Goal: Task Accomplishment & Management: Use online tool/utility

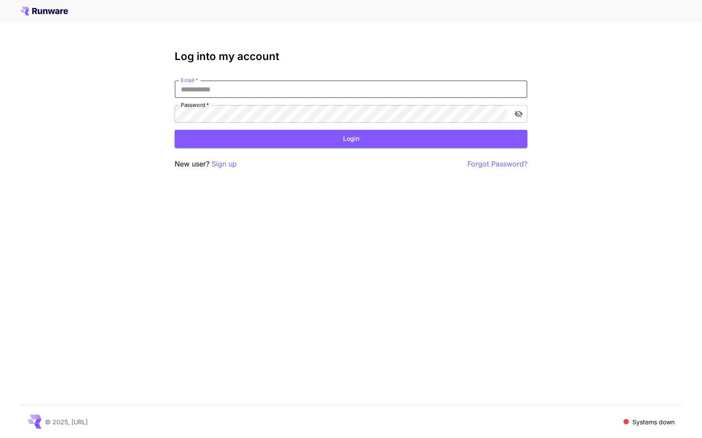
type input "**********"
click at [351, 139] on button "Login" at bounding box center [351, 139] width 353 height 18
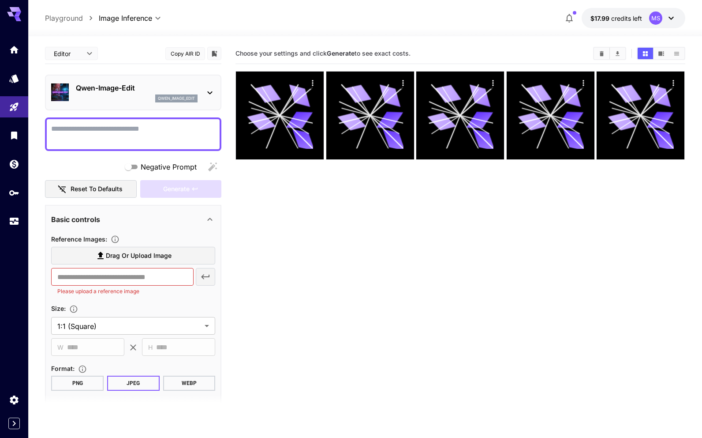
click at [116, 260] on span "Drag or upload image" at bounding box center [139, 255] width 66 height 11
click at [0, 0] on input "Drag or upload image" at bounding box center [0, 0] width 0 height 0
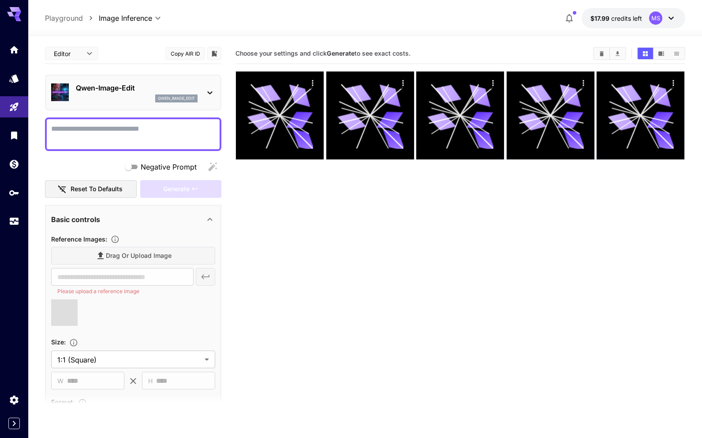
type input "**********"
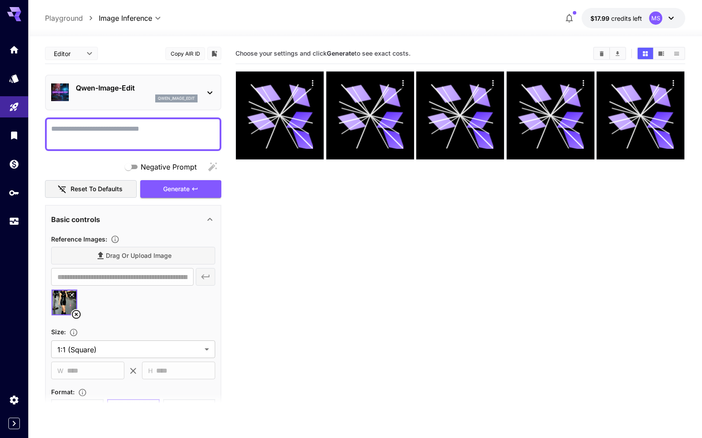
click at [91, 131] on textarea "Negative Prompt" at bounding box center [133, 134] width 164 height 21
type textarea "*"
type textarea "**********"
click at [157, 190] on button "Generate" at bounding box center [180, 189] width 81 height 18
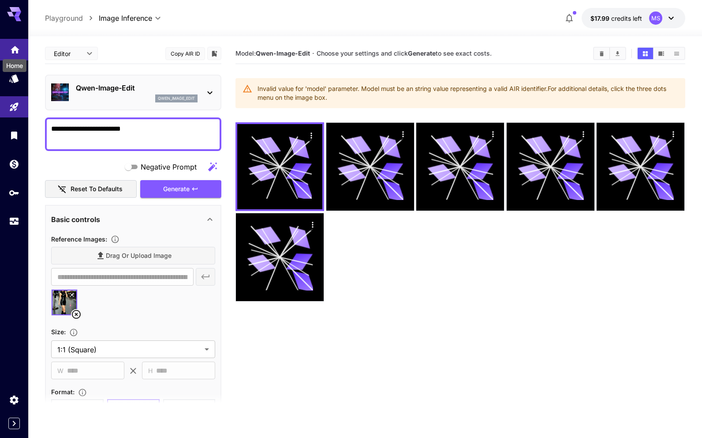
click at [11, 53] on div "Home" at bounding box center [15, 63] width 26 height 20
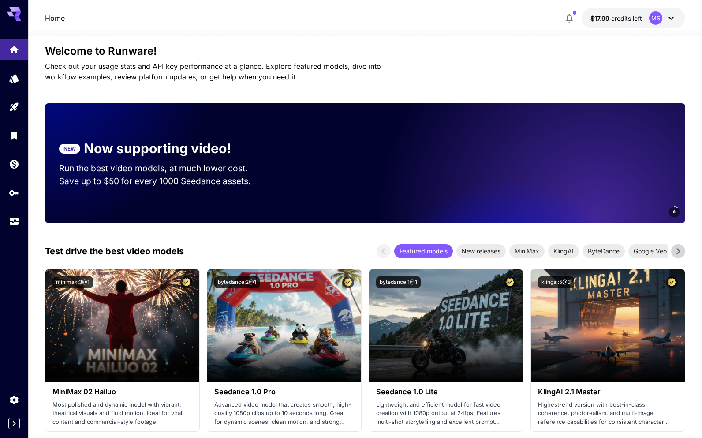
scroll to position [9, 0]
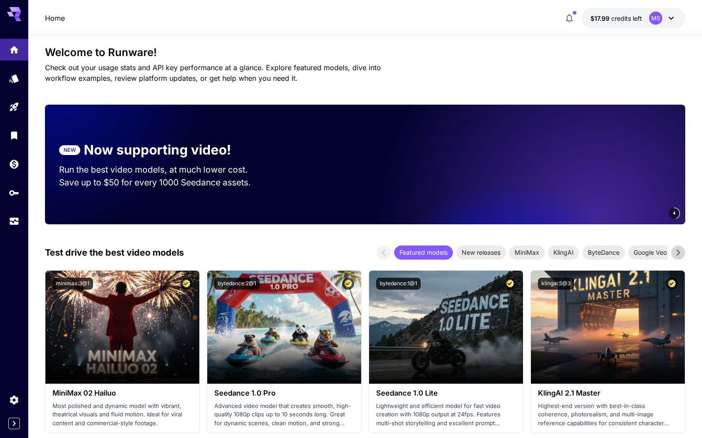
click at [671, 18] on icon at bounding box center [671, 18] width 11 height 11
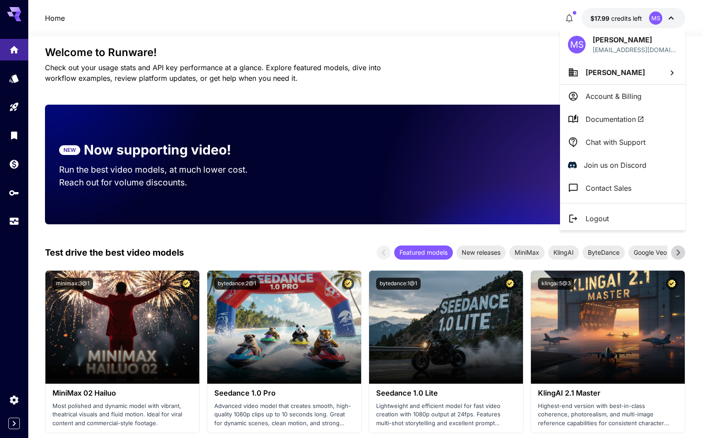
click at [16, 247] on div at bounding box center [351, 219] width 702 height 438
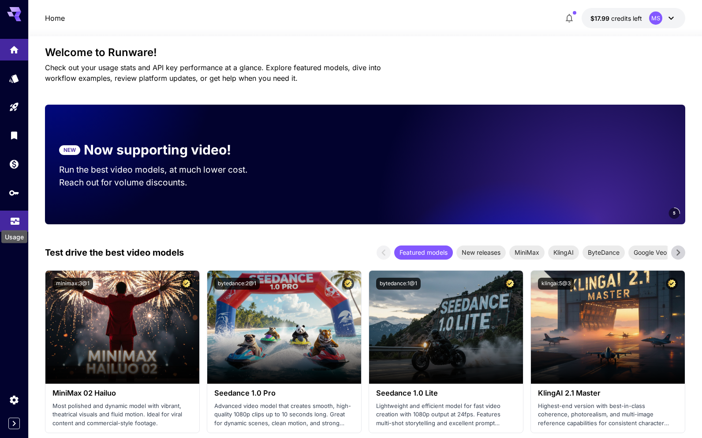
click at [15, 222] on icon "Usage" at bounding box center [15, 220] width 9 height 4
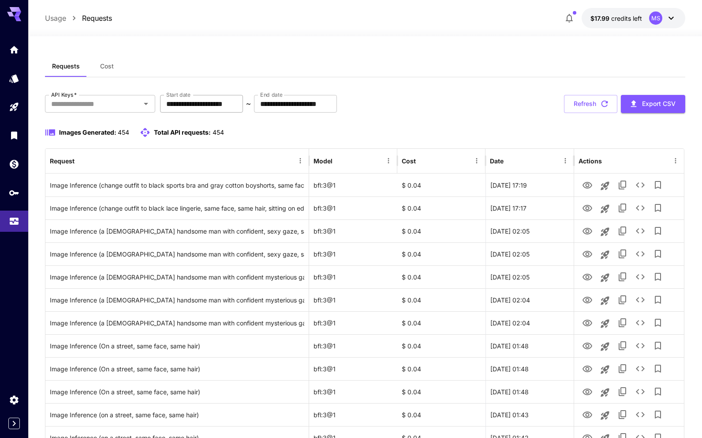
click at [243, 104] on input "**********" at bounding box center [201, 104] width 83 height 18
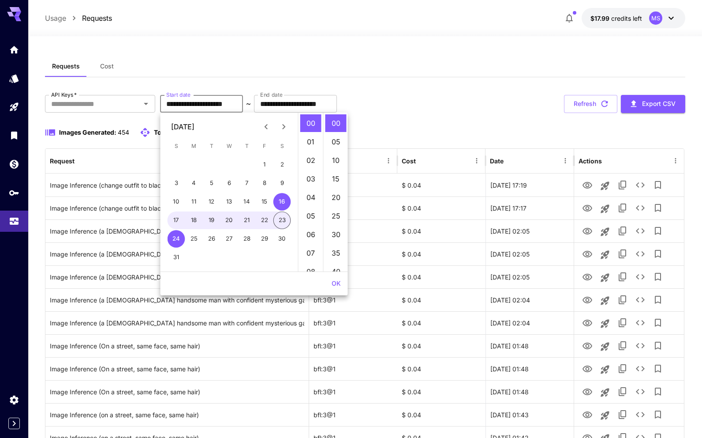
click at [265, 125] on icon "Previous month" at bounding box center [266, 126] width 11 height 11
click at [264, 125] on icon "Previous month" at bounding box center [266, 126] width 11 height 11
click at [172, 165] on button "1" at bounding box center [177, 165] width 18 height 18
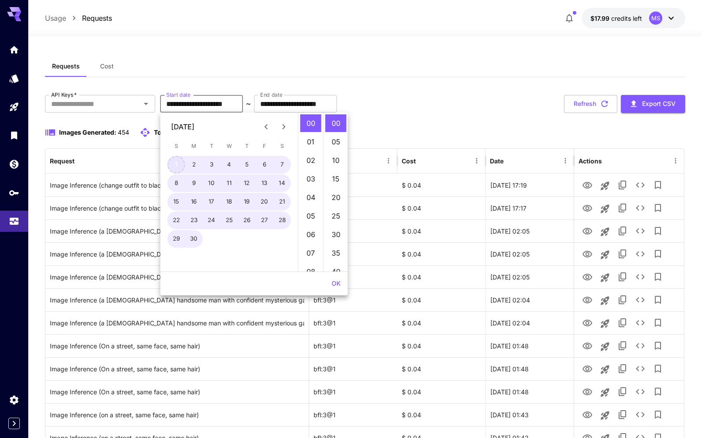
type input "**********"
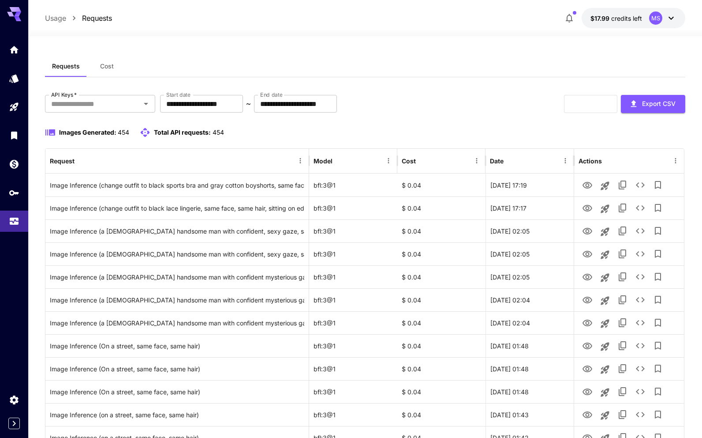
click at [426, 108] on div "**********" at bounding box center [365, 104] width 641 height 18
click at [94, 104] on input "API Keys   *" at bounding box center [93, 103] width 90 height 12
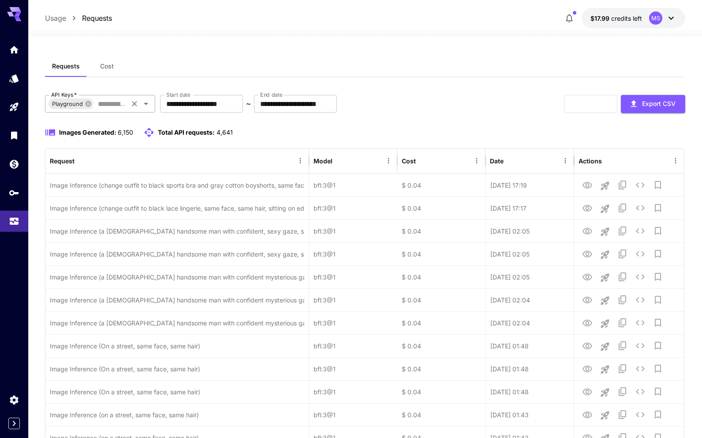
click at [109, 105] on input "API Keys   *" at bounding box center [110, 103] width 32 height 12
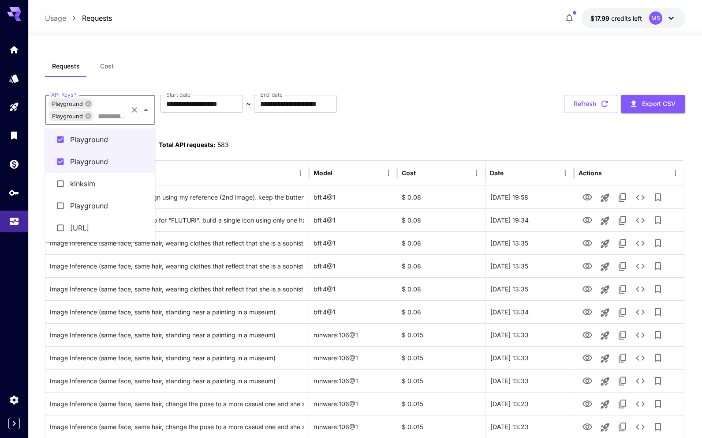
click at [107, 114] on input "API Keys   *" at bounding box center [110, 116] width 32 height 12
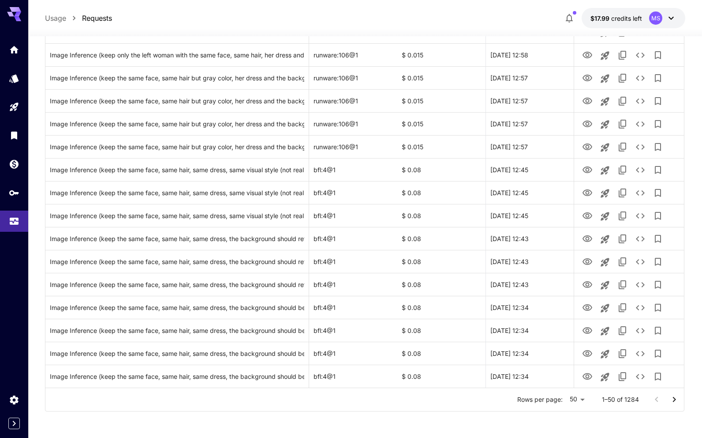
scroll to position [957, 0]
click at [581, 423] on li "100" at bounding box center [578, 419] width 26 height 16
type input "***"
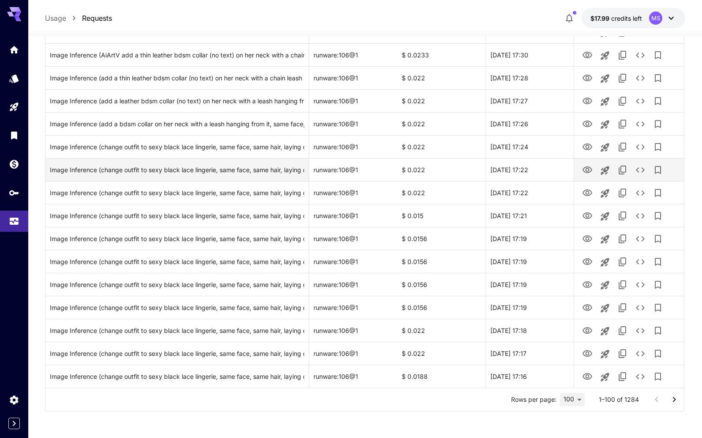
scroll to position [2104, 0]
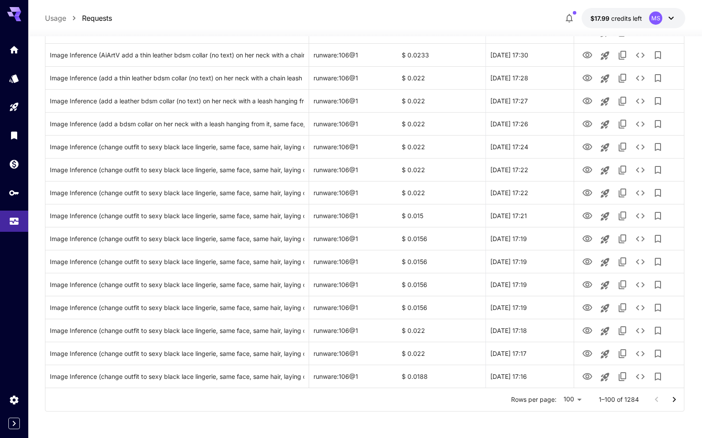
click at [673, 401] on icon "Go to next page" at bounding box center [674, 399] width 11 height 11
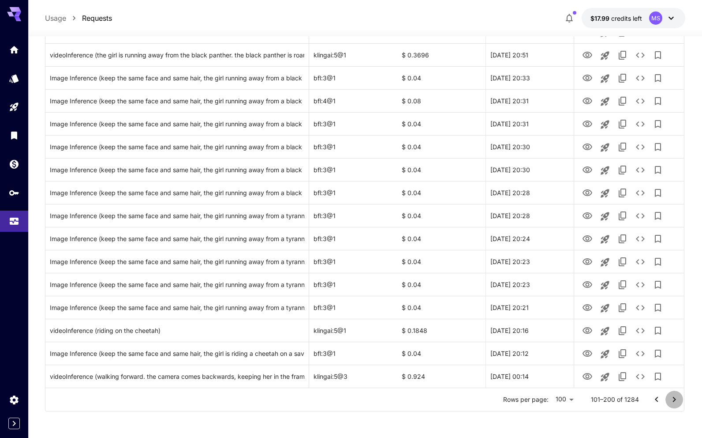
click at [672, 400] on icon "Go to next page" at bounding box center [674, 399] width 11 height 11
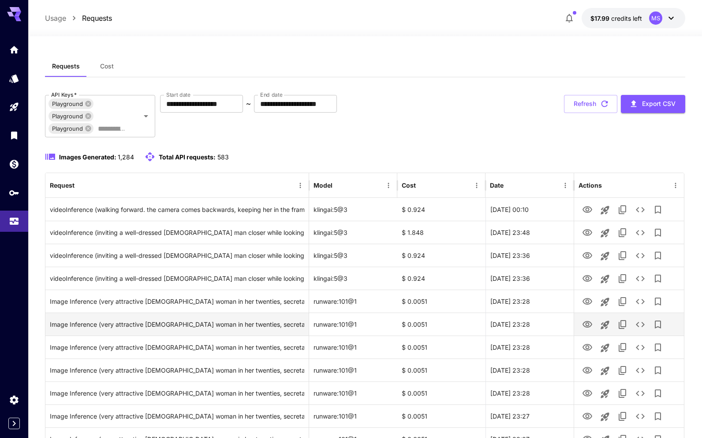
scroll to position [0, 0]
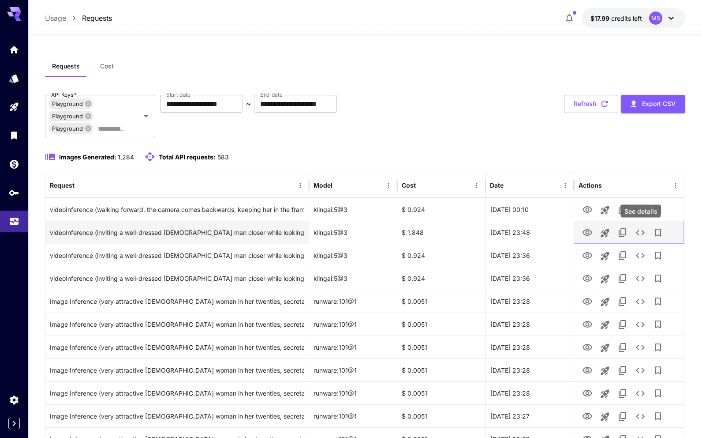
click at [642, 232] on icon "See details" at bounding box center [640, 232] width 11 height 11
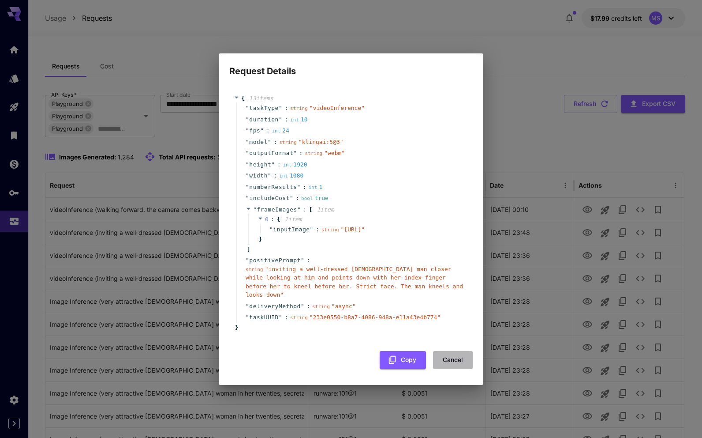
click at [448, 360] on button "Cancel" at bounding box center [453, 360] width 40 height 18
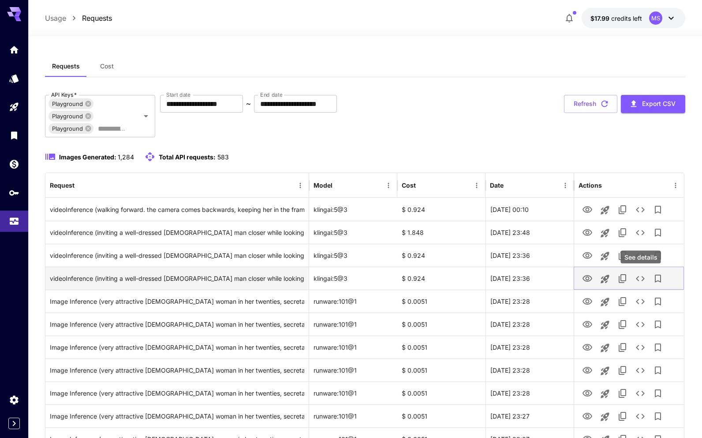
click at [642, 278] on icon "See details" at bounding box center [640, 278] width 11 height 11
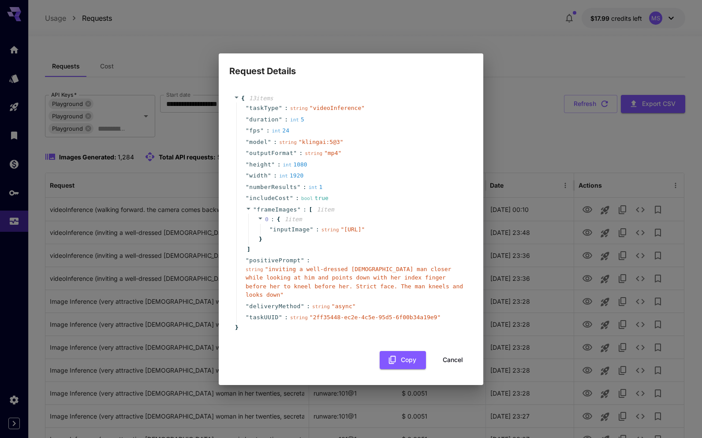
click at [444, 362] on button "Cancel" at bounding box center [453, 360] width 40 height 18
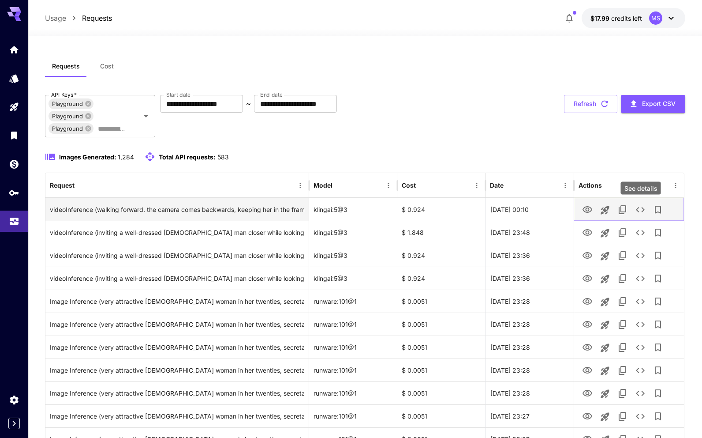
click at [643, 212] on icon "See details" at bounding box center [640, 209] width 11 height 11
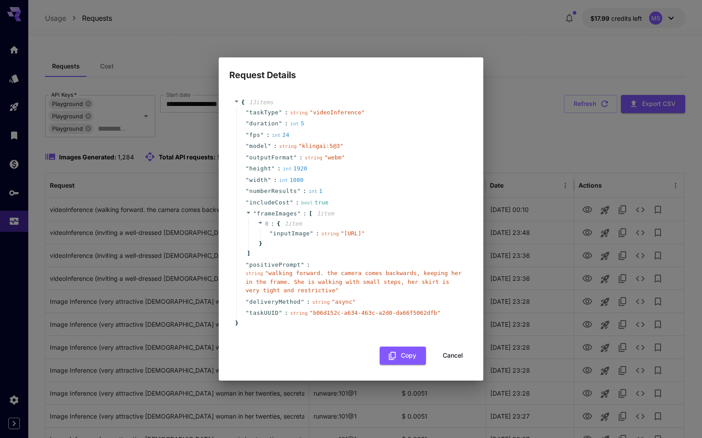
click at [448, 364] on button "Cancel" at bounding box center [453, 355] width 40 height 18
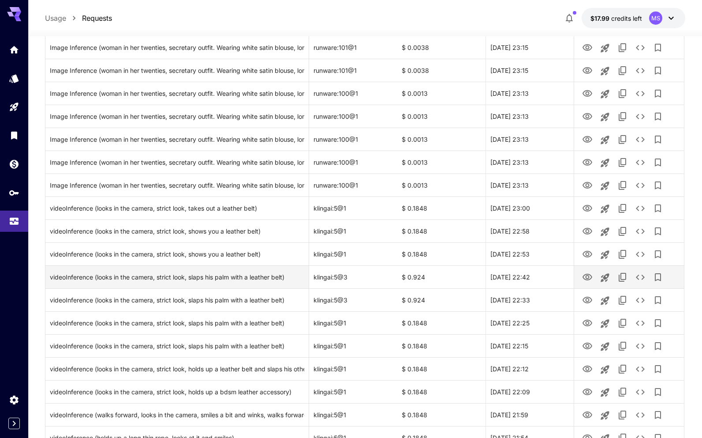
scroll to position [1357, 0]
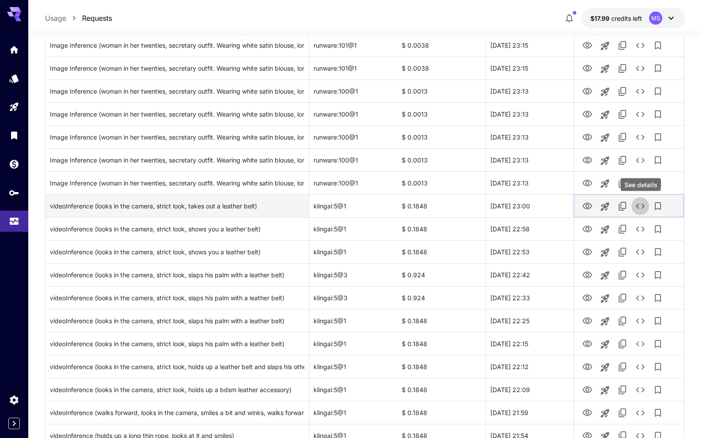
click at [642, 207] on icon "See details" at bounding box center [640, 205] width 9 height 5
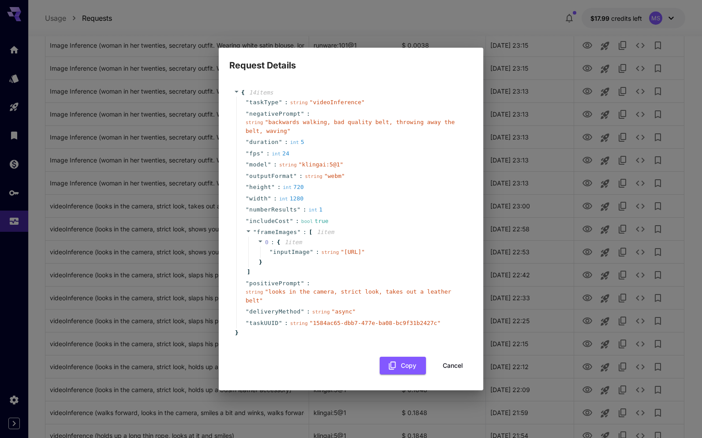
click at [457, 375] on button "Cancel" at bounding box center [453, 365] width 40 height 18
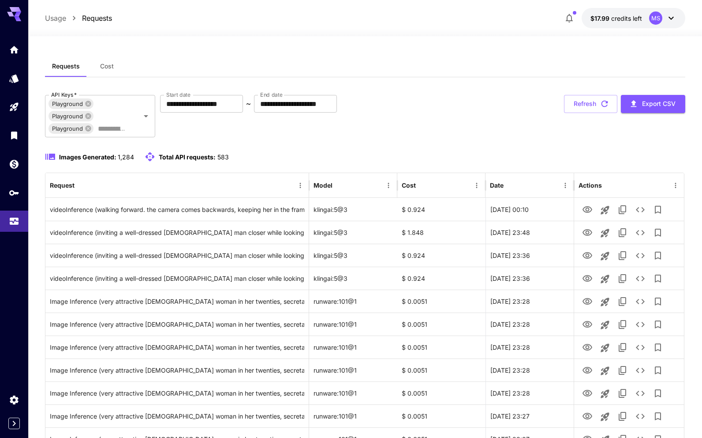
scroll to position [0, 0]
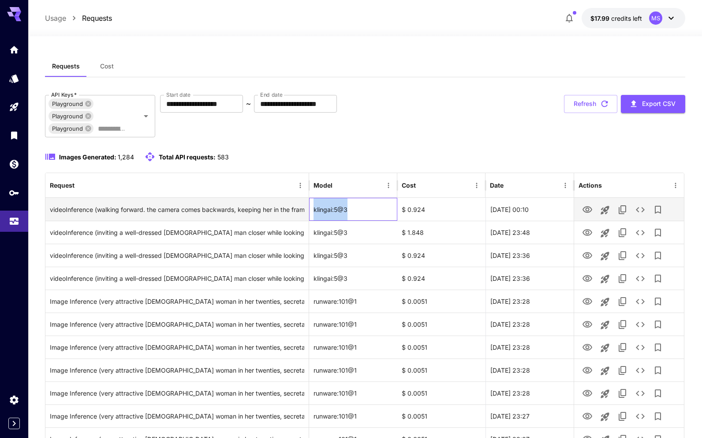
drag, startPoint x: 314, startPoint y: 209, endPoint x: 351, endPoint y: 208, distance: 36.6
click at [351, 208] on div "klingai:5@3" at bounding box center [353, 209] width 88 height 23
copy div "klingai:5@3"
click at [641, 207] on icon "See details" at bounding box center [640, 209] width 11 height 11
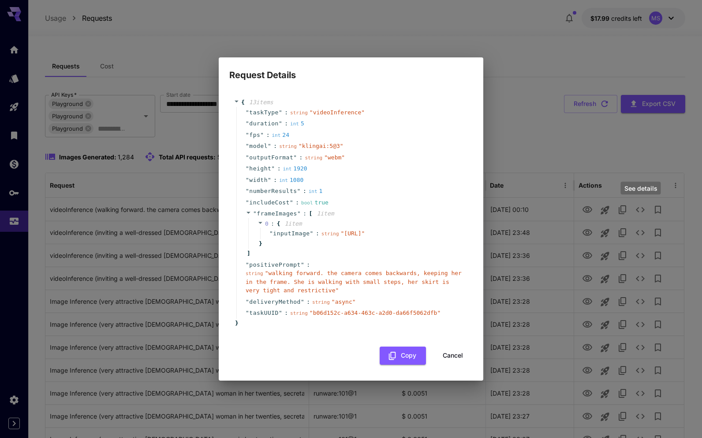
click at [641, 207] on div "Request Details { 13 item s " taskType " : string " videoInference " " duration…" at bounding box center [351, 219] width 702 height 438
click at [356, 186] on div "" numberResults " : int 1" at bounding box center [352, 190] width 232 height 11
drag, startPoint x: 295, startPoint y: 162, endPoint x: 306, endPoint y: 162, distance: 10.6
click at [306, 164] on div "int 1920" at bounding box center [295, 168] width 24 height 9
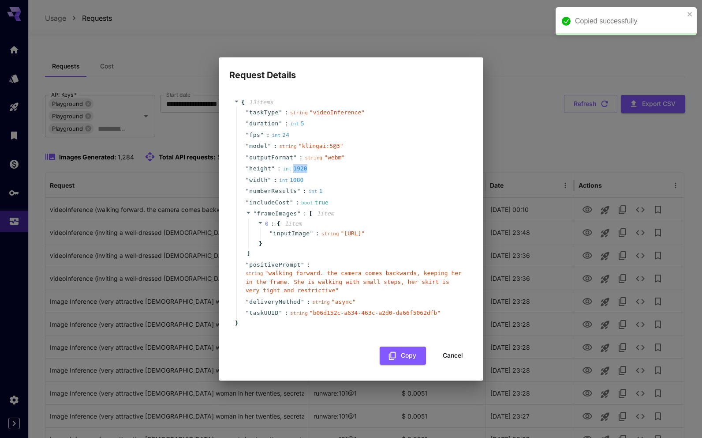
copy div "1920"
click at [322, 165] on div "" height " : int 1920" at bounding box center [352, 168] width 232 height 11
click at [329, 174] on div "" width " : int 1080" at bounding box center [352, 179] width 232 height 11
click at [246, 165] on span """ at bounding box center [248, 168] width 4 height 7
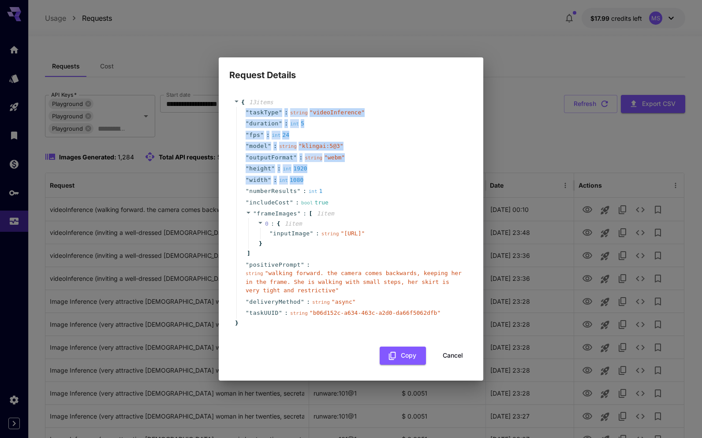
drag, startPoint x: 245, startPoint y: 105, endPoint x: 339, endPoint y: 170, distance: 114.7
click at [339, 170] on div "" taskType " : string " videoInference " " duration " : int 5 " fps " : int 24 …" at bounding box center [352, 213] width 232 height 212
copy div "" taskType " : string " videoInference " " duration " : int 5 " fps " : int 24 …"
click at [445, 360] on button "Cancel" at bounding box center [453, 355] width 40 height 18
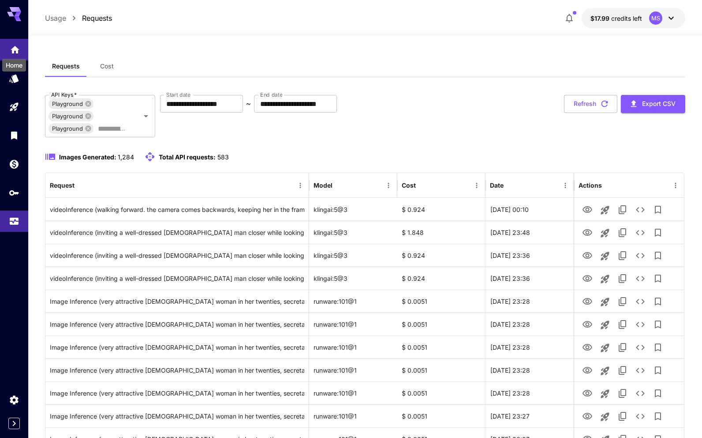
click at [12, 51] on icon "Home" at bounding box center [15, 46] width 9 height 7
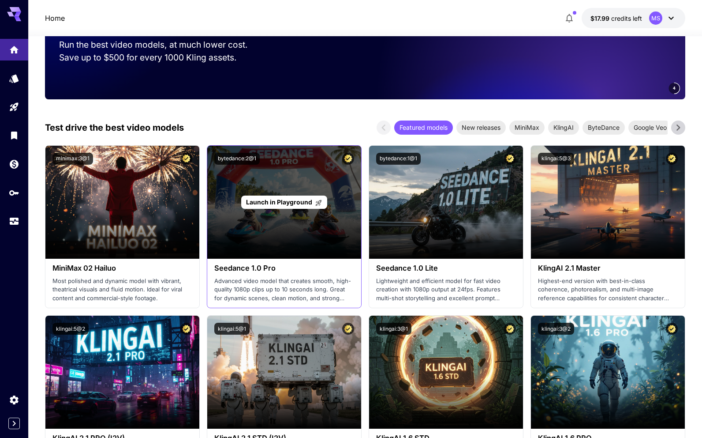
scroll to position [135, 0]
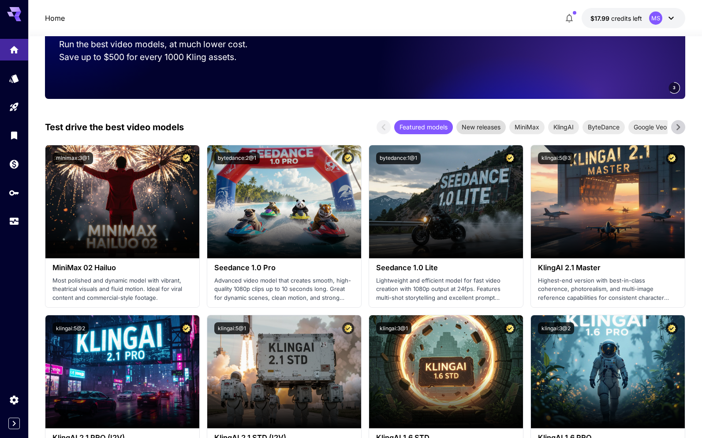
click at [495, 128] on span "New releases" at bounding box center [481, 126] width 49 height 9
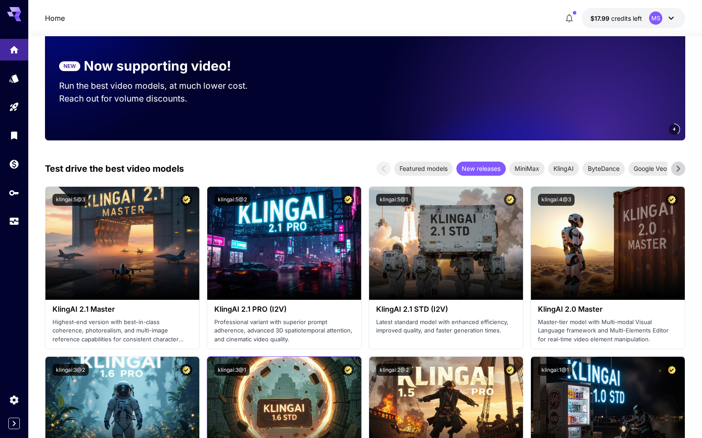
scroll to position [89, 0]
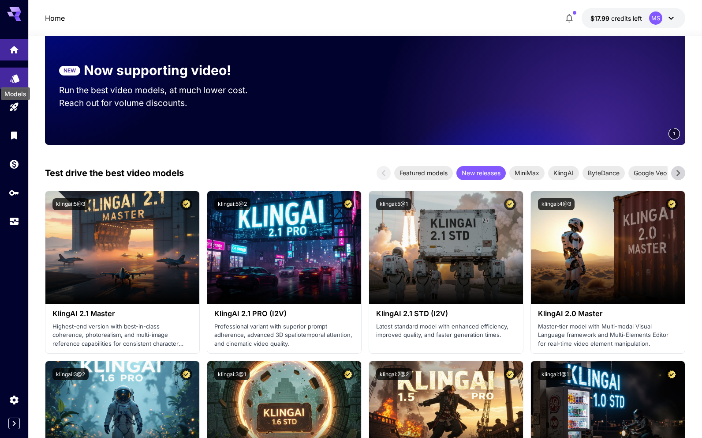
click at [15, 80] on icon "Models" at bounding box center [14, 76] width 9 height 8
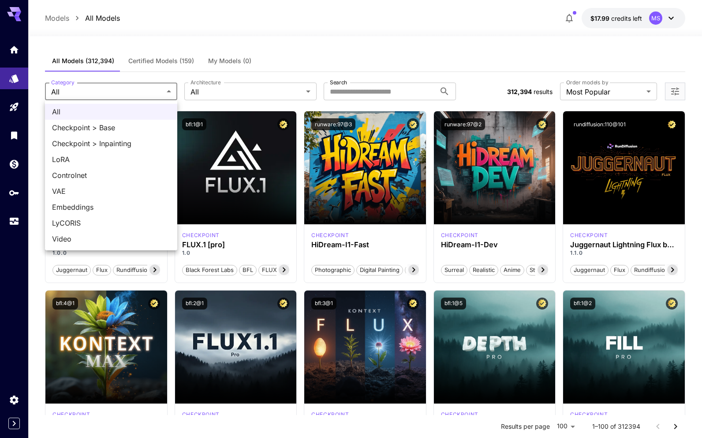
click at [111, 237] on span "Video" at bounding box center [111, 238] width 118 height 11
type input "*****"
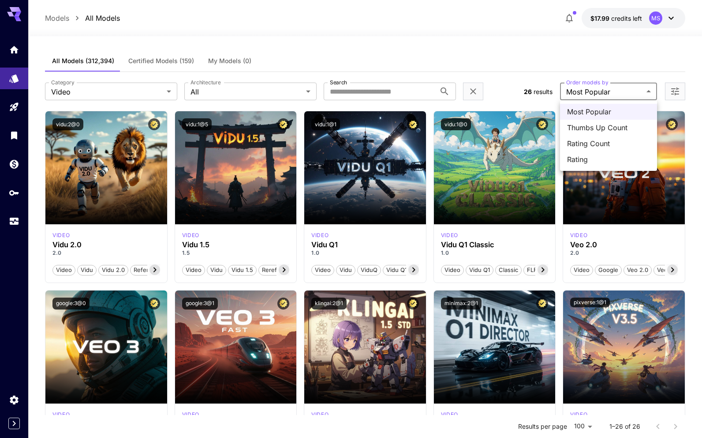
click at [546, 49] on div at bounding box center [351, 219] width 702 height 438
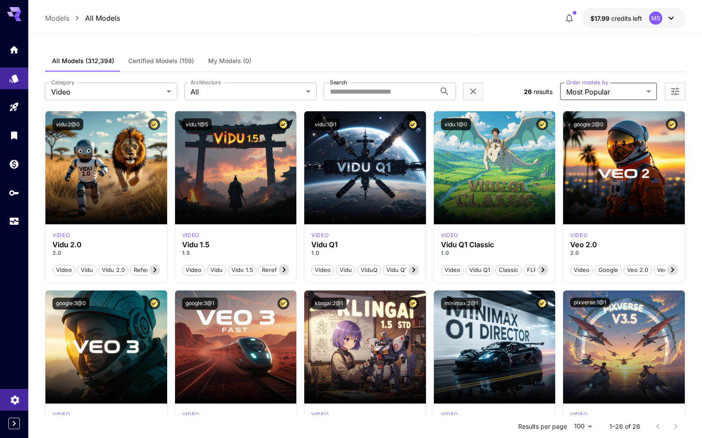
click at [15, 397] on icon "Settings" at bounding box center [15, 397] width 11 height 11
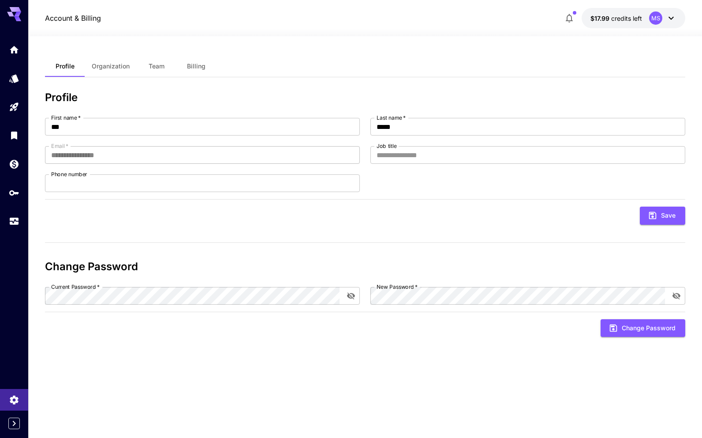
click at [672, 18] on icon at bounding box center [671, 18] width 5 height 3
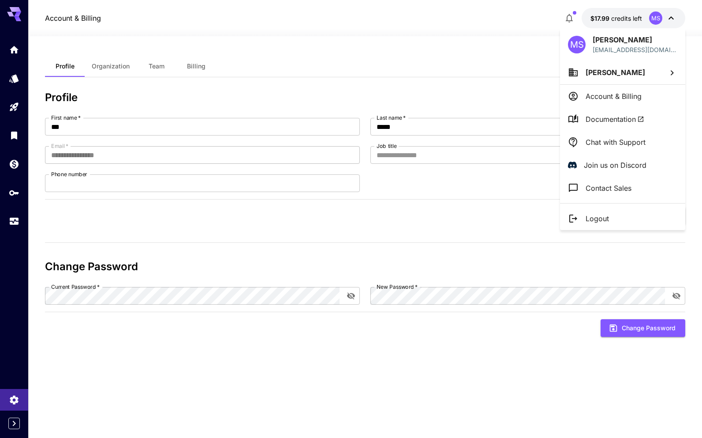
click at [614, 120] on span "Documentation" at bounding box center [615, 119] width 59 height 11
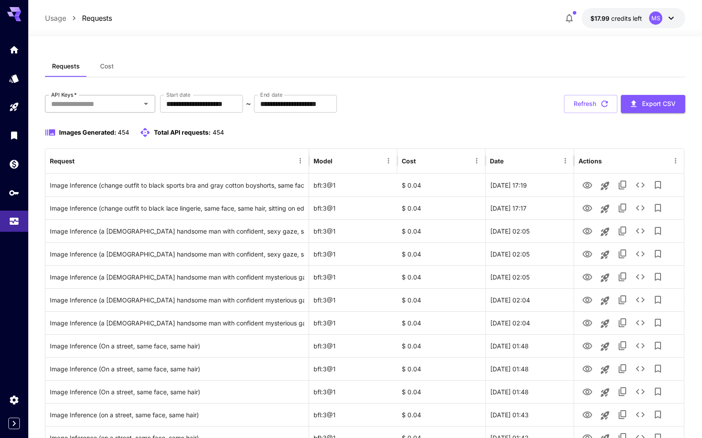
click at [107, 101] on input "API Keys   *" at bounding box center [93, 103] width 90 height 12
type input "*****"
click at [169, 70] on div "Requests Cost" at bounding box center [365, 67] width 641 height 22
click at [114, 97] on input "API Keys   *" at bounding box center [93, 103] width 90 height 12
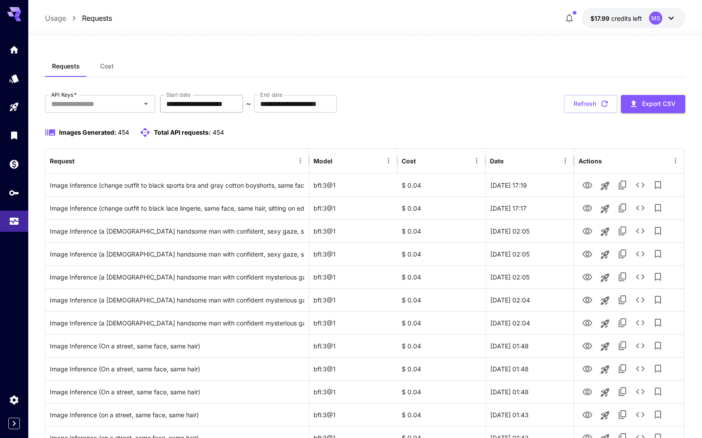
click at [243, 103] on input "**********" at bounding box center [201, 104] width 83 height 18
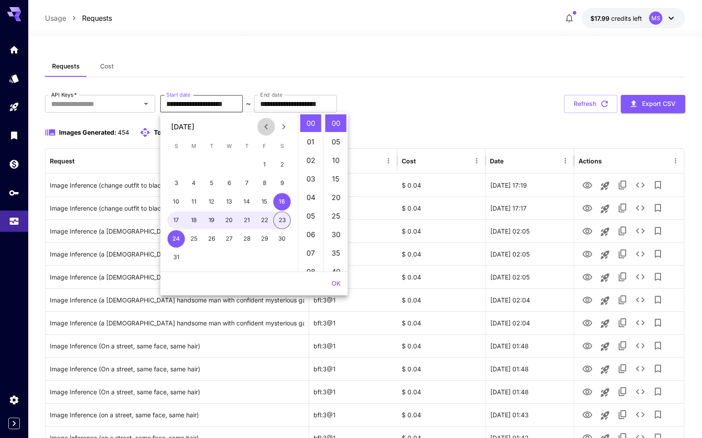
click at [264, 128] on icon "Previous month" at bounding box center [266, 126] width 11 height 11
click at [174, 161] on button "1" at bounding box center [177, 165] width 18 height 18
type input "**********"
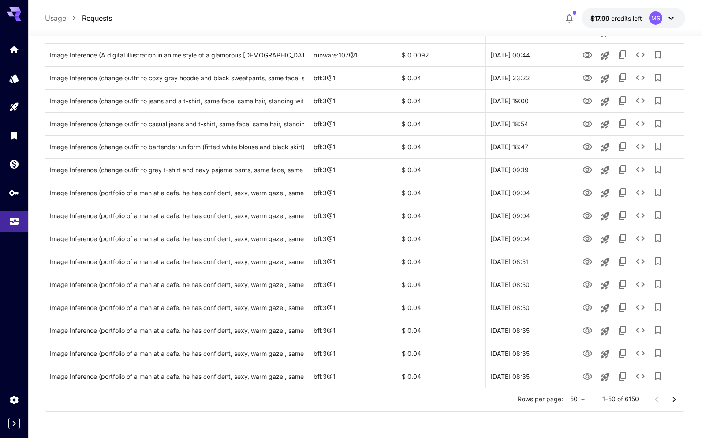
scroll to position [933, 0]
click at [581, 412] on li "100" at bounding box center [578, 419] width 26 height 16
type input "***"
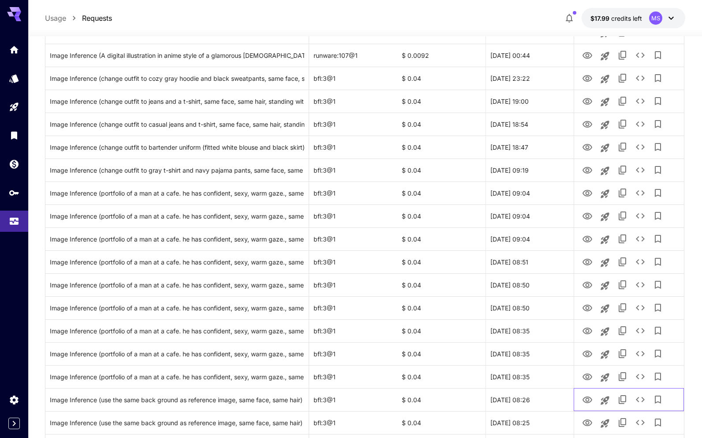
click at [678, 401] on div at bounding box center [629, 399] width 101 height 22
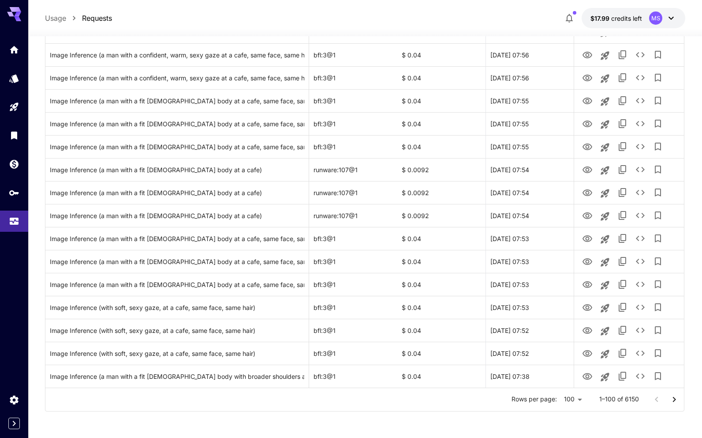
scroll to position [2079, 0]
click at [674, 399] on icon "Go to next page" at bounding box center [674, 399] width 11 height 11
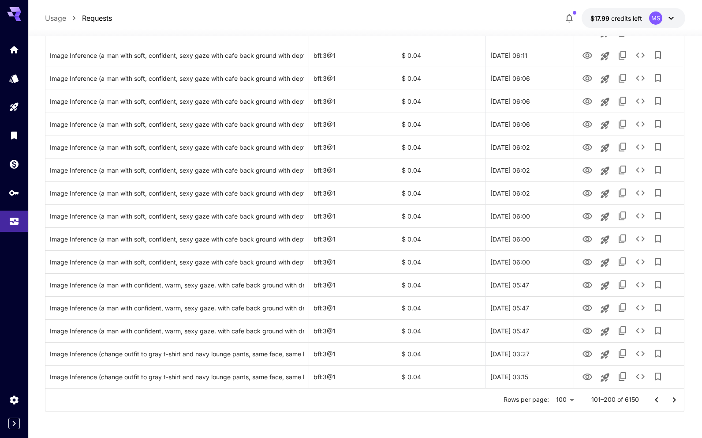
click at [674, 401] on icon "Go to next page" at bounding box center [674, 399] width 3 height 5
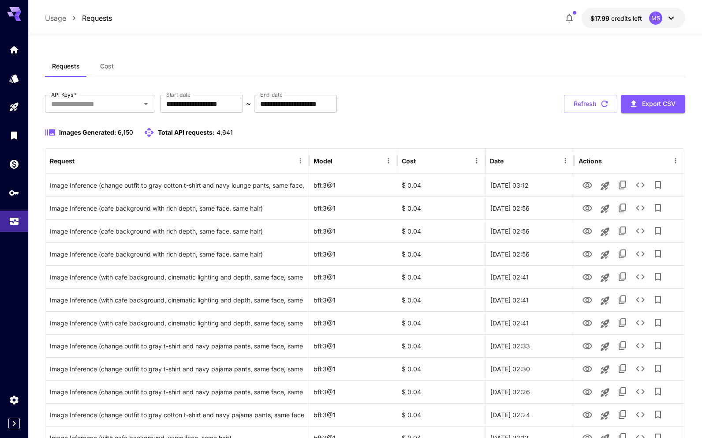
scroll to position [0, 0]
click at [15, 73] on icon "Models" at bounding box center [15, 77] width 11 height 11
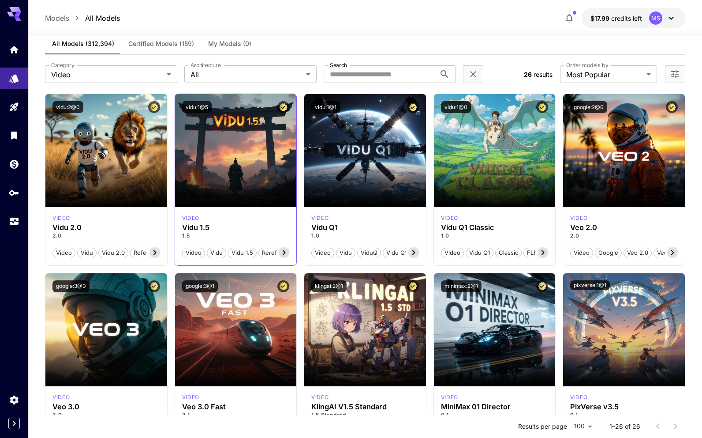
scroll to position [20, 0]
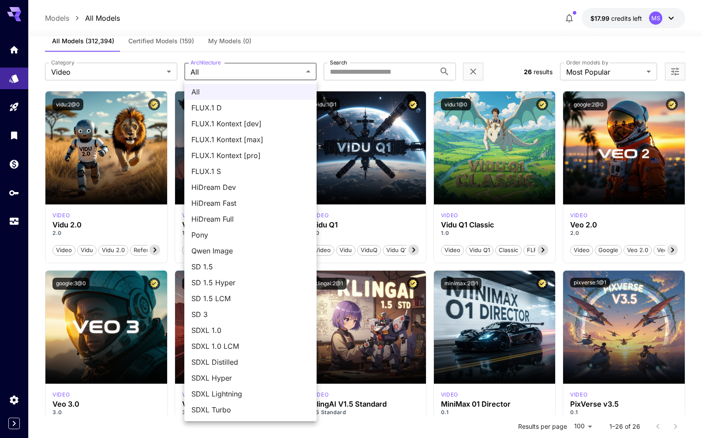
click at [229, 72] on div at bounding box center [351, 219] width 702 height 438
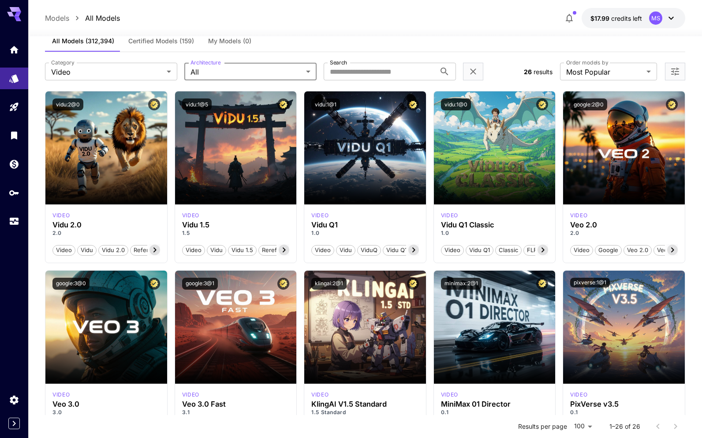
click at [315, 49] on div "All Models (312,394) Certified Models (159) My Models (0)" at bounding box center [365, 41] width 641 height 22
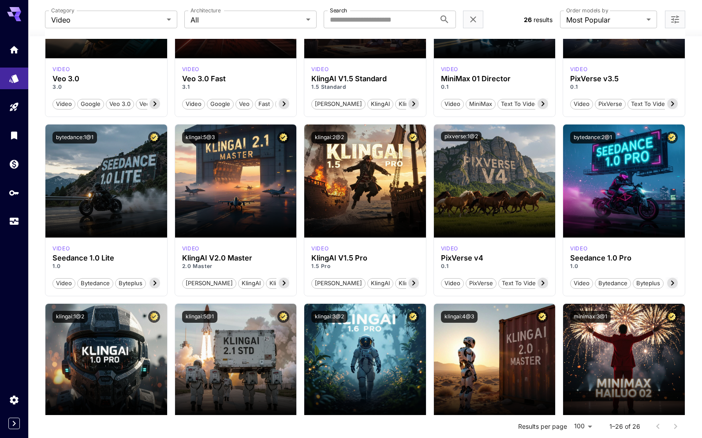
scroll to position [347, 0]
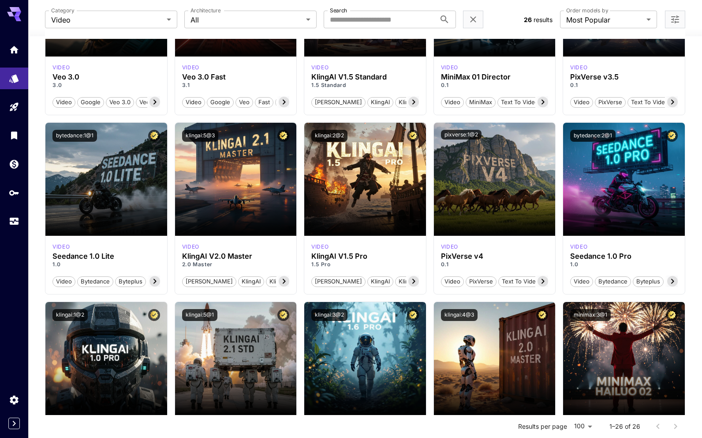
click at [300, 225] on div "Launch in Playground vidu:2@0 video Vidu 2.0 2.0 Video Vidu Vidu 2.0 Reference …" at bounding box center [365, 298] width 641 height 1068
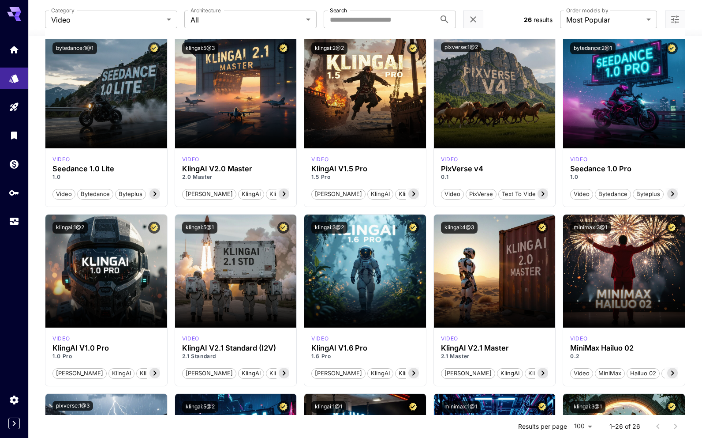
scroll to position [421, 0]
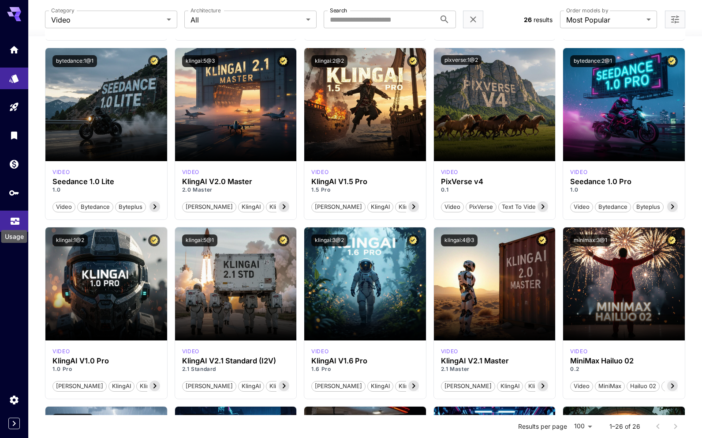
click at [17, 218] on icon "Usage" at bounding box center [15, 219] width 9 height 4
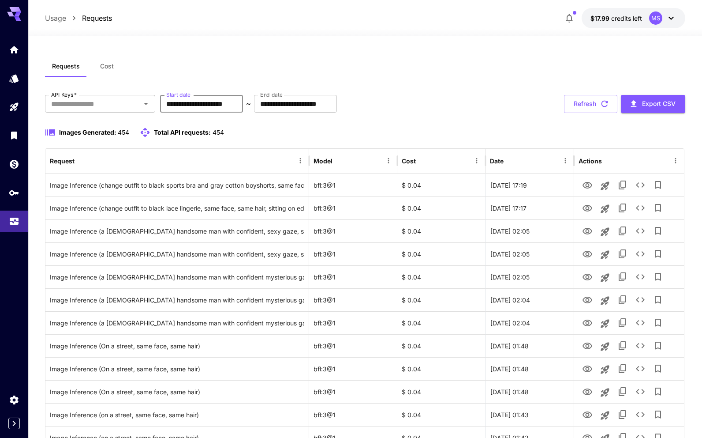
click at [243, 102] on input "**********" at bounding box center [201, 104] width 83 height 18
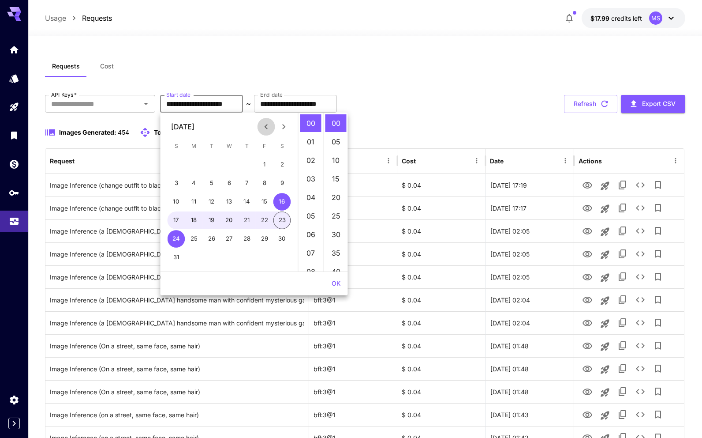
click at [270, 123] on icon "Previous month" at bounding box center [266, 126] width 11 height 11
click at [173, 165] on button "1" at bounding box center [177, 165] width 18 height 18
type input "**********"
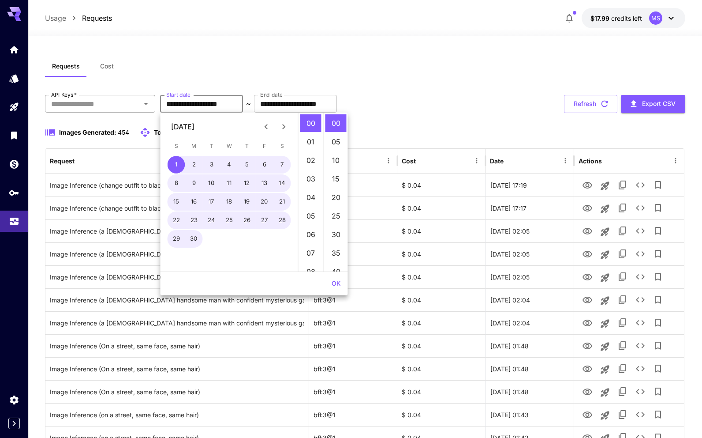
click at [116, 101] on input "API Keys   *" at bounding box center [93, 103] width 90 height 12
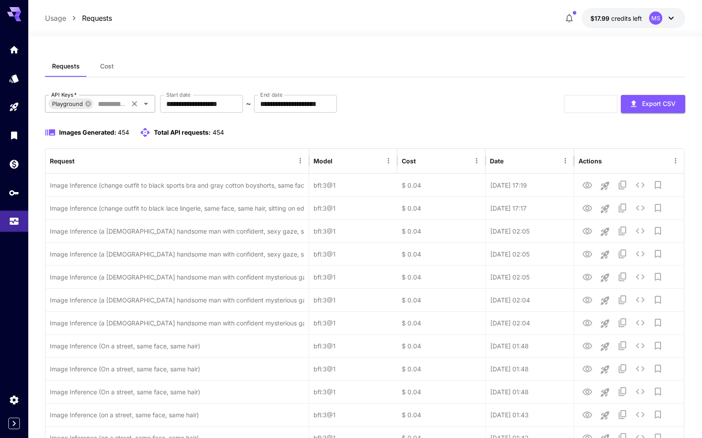
click at [108, 105] on input "API Keys   *" at bounding box center [110, 103] width 32 height 12
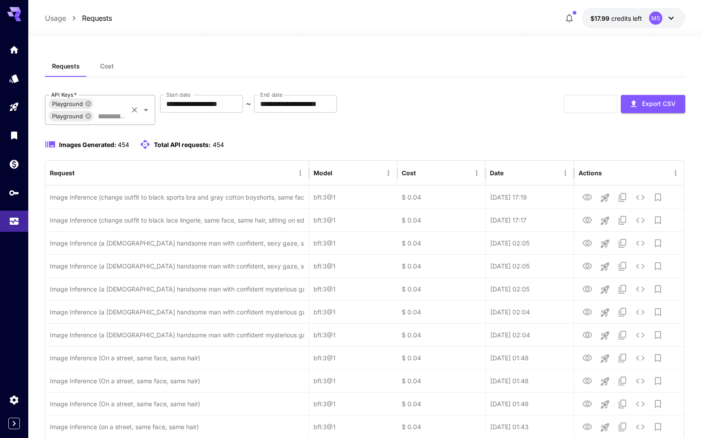
click at [111, 112] on input "API Keys   *" at bounding box center [110, 116] width 32 height 12
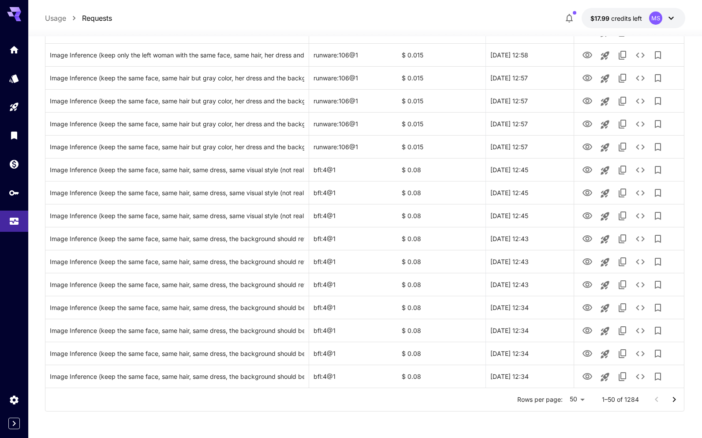
scroll to position [957, 0]
click at [583, 415] on li "100" at bounding box center [578, 419] width 26 height 16
type input "***"
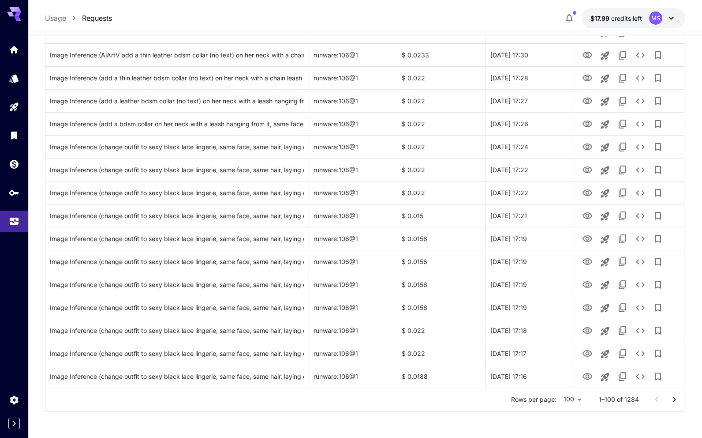
click at [673, 400] on icon "Go to next page" at bounding box center [674, 399] width 11 height 11
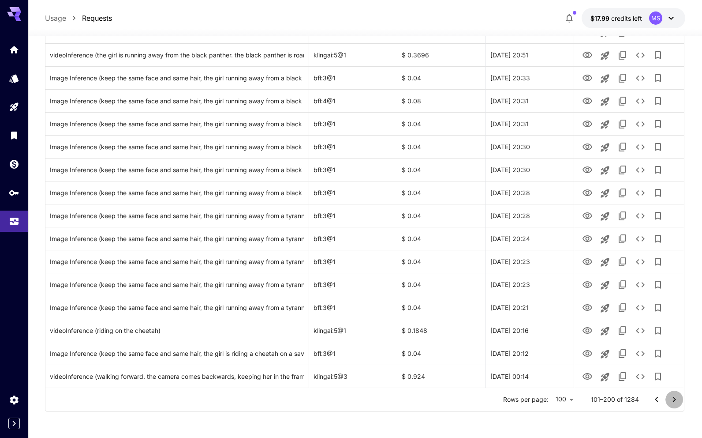
click at [676, 400] on icon "Go to next page" at bounding box center [674, 399] width 11 height 11
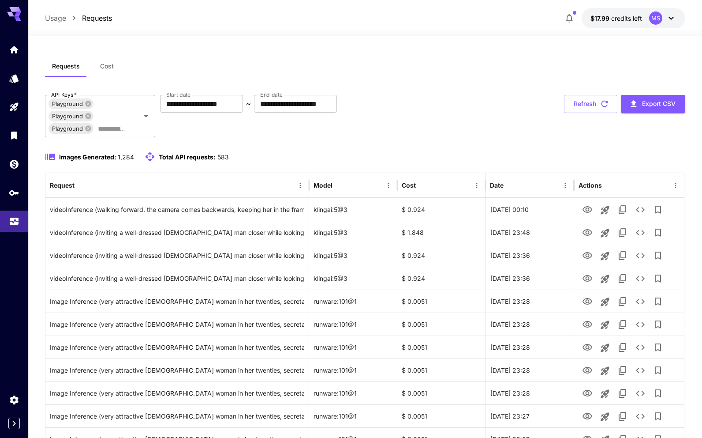
scroll to position [0, 0]
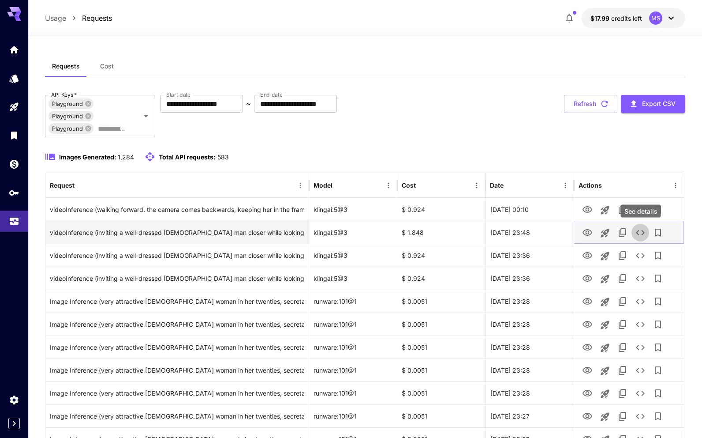
click at [641, 236] on icon "See details" at bounding box center [640, 232] width 11 height 11
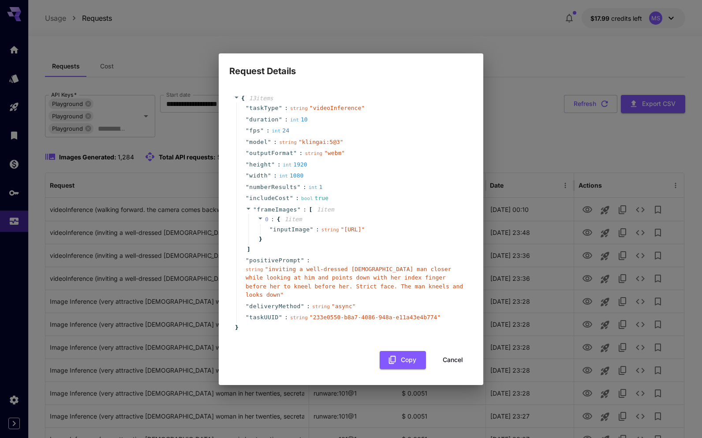
click at [460, 358] on button "Cancel" at bounding box center [453, 360] width 40 height 18
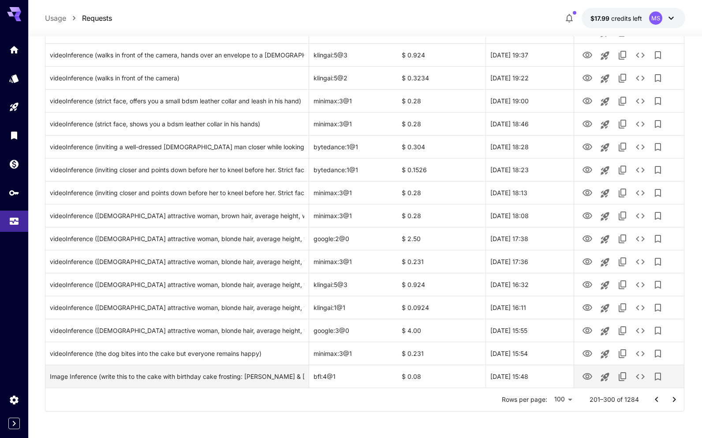
scroll to position [2104, 0]
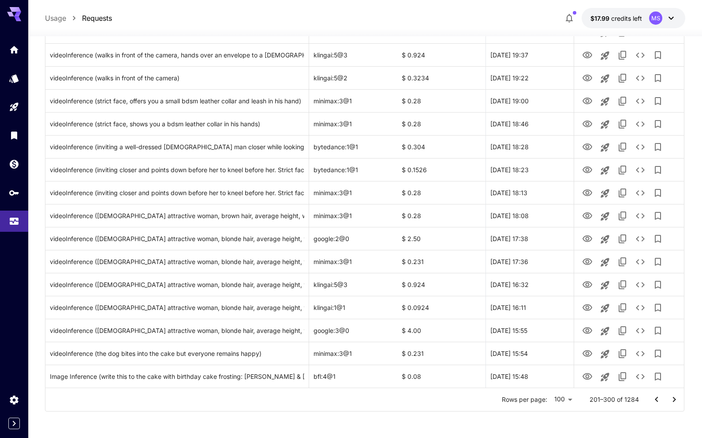
click at [650, 399] on button "Go to previous page" at bounding box center [657, 399] width 18 height 18
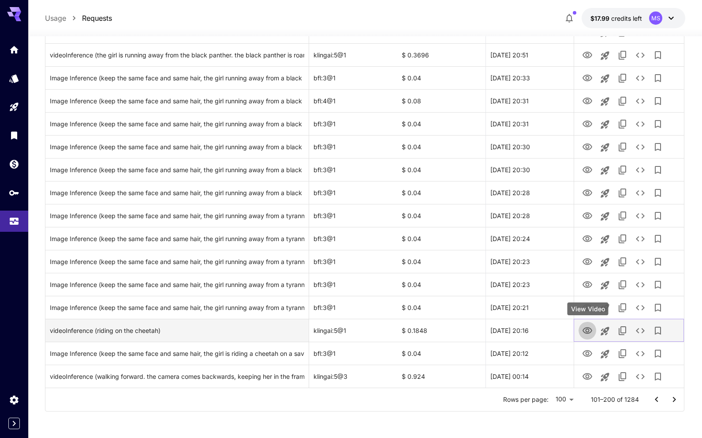
click at [585, 332] on icon "View Video" at bounding box center [588, 330] width 10 height 7
